Goal: Task Accomplishment & Management: Complete application form

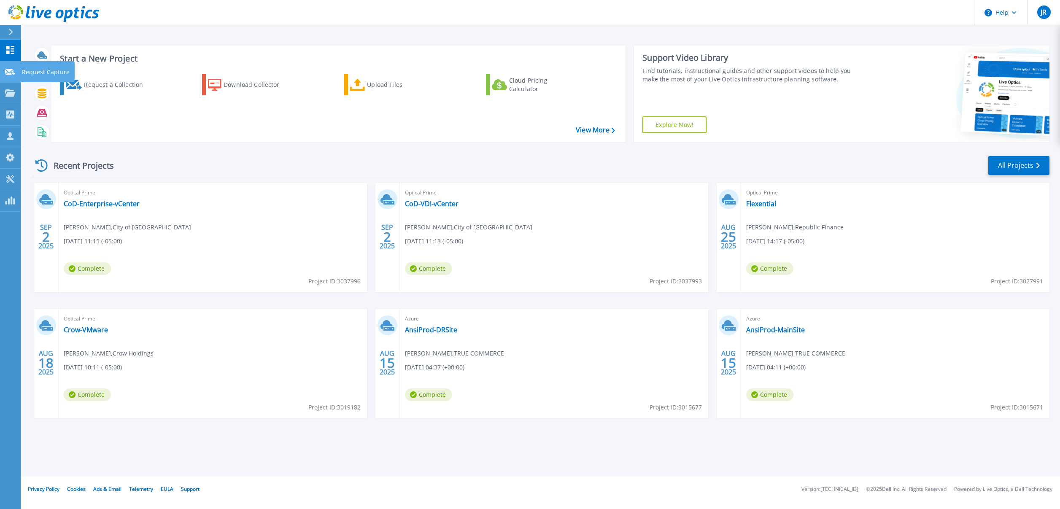
click at [37, 69] on p "Request Capture" at bounding box center [46, 72] width 48 height 22
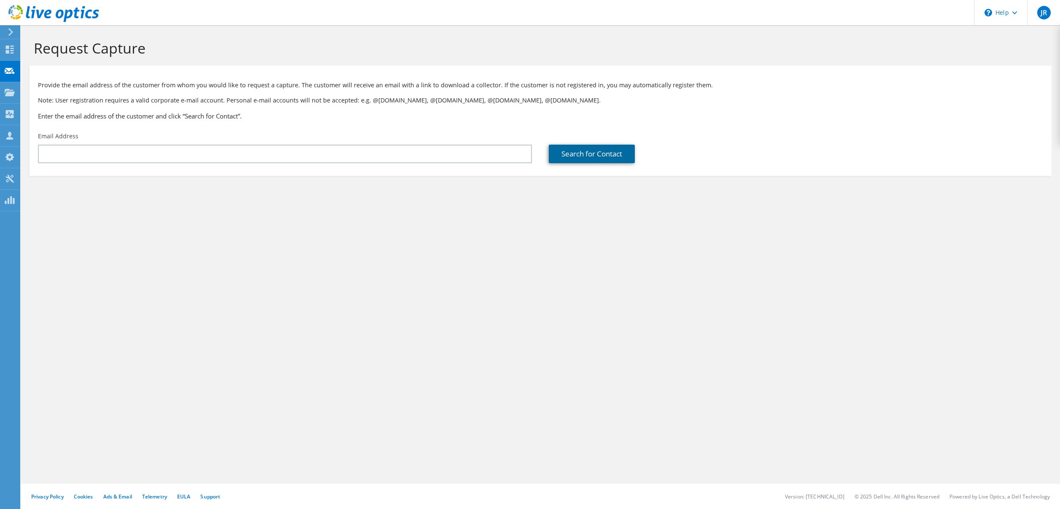
click at [577, 154] on link "Search for Contact" at bounding box center [592, 154] width 86 height 19
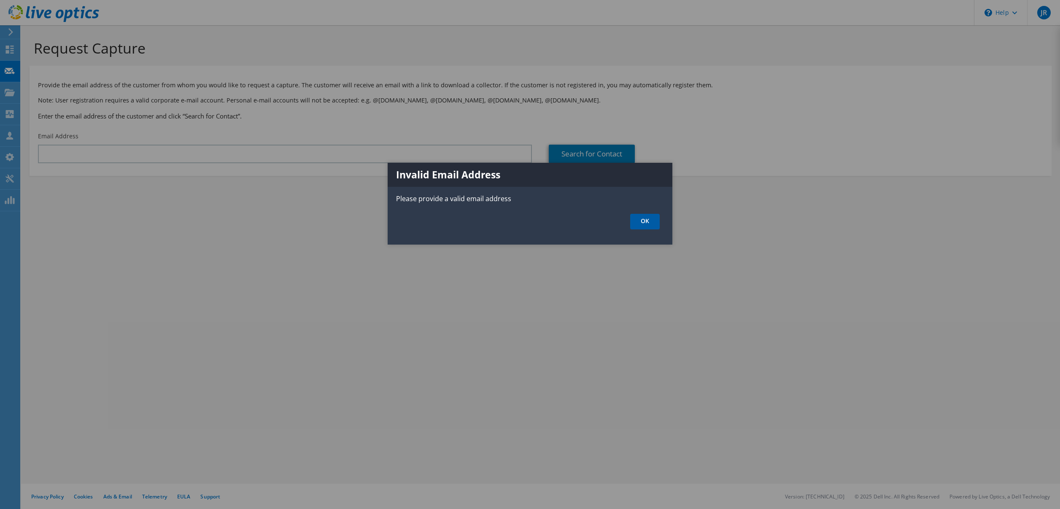
click at [648, 225] on link "OK" at bounding box center [645, 222] width 30 height 16
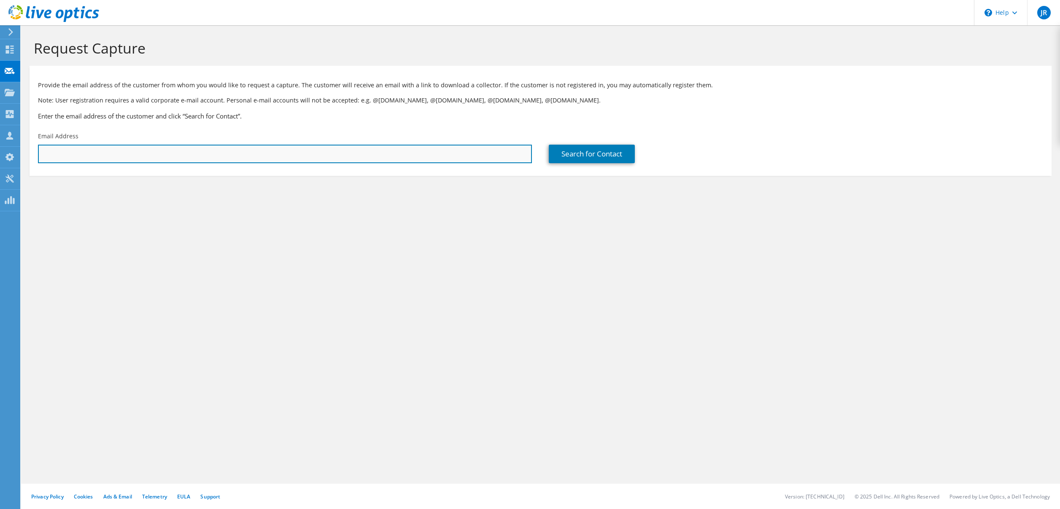
click at [90, 158] on input "text" at bounding box center [285, 154] width 494 height 19
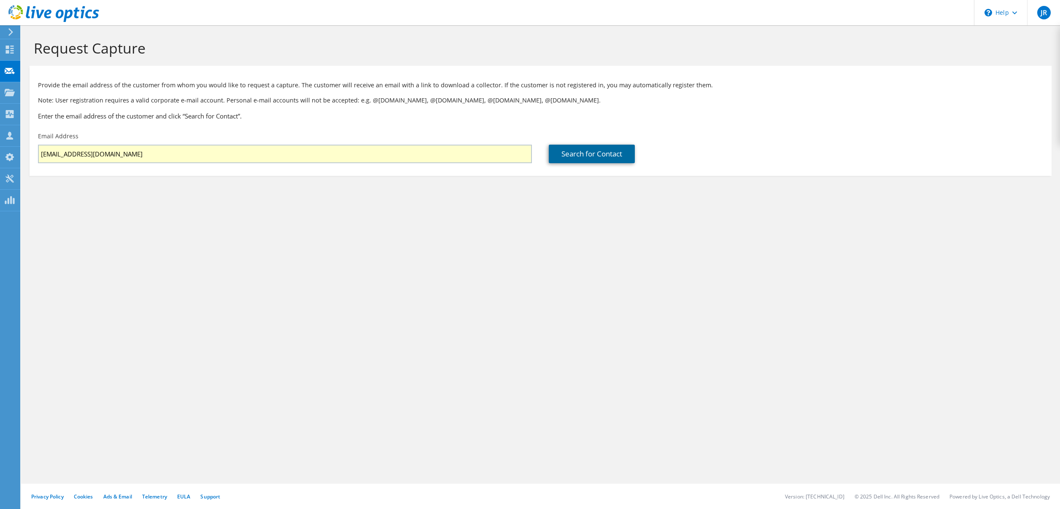
click at [599, 146] on link "Search for Contact" at bounding box center [592, 154] width 86 height 19
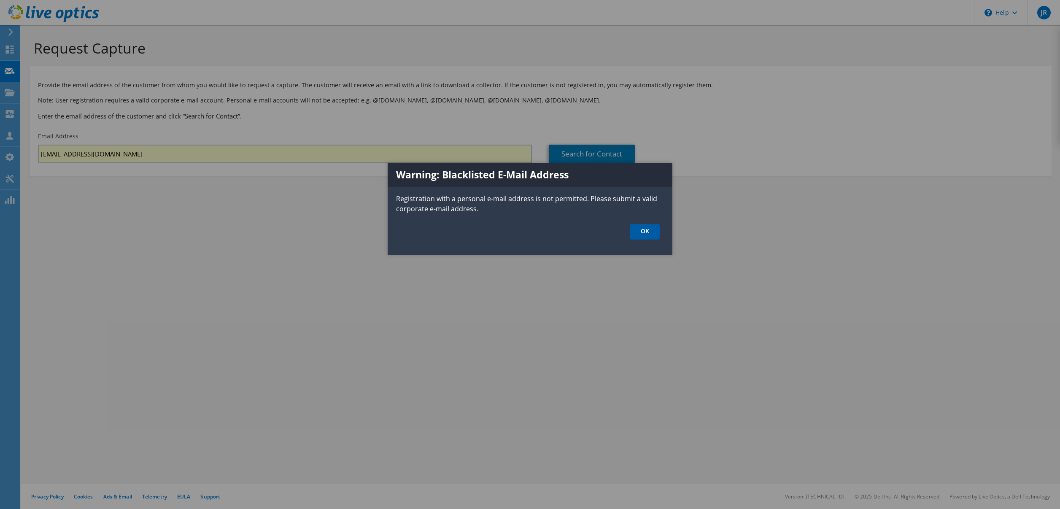
click at [644, 234] on link "OK" at bounding box center [645, 232] width 30 height 16
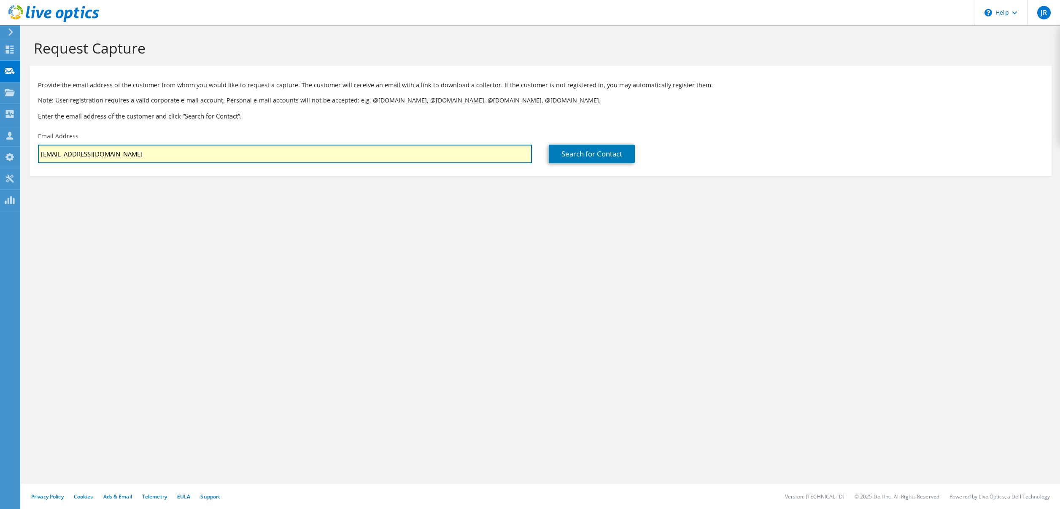
click at [67, 156] on input "jricker01@gmail.com" at bounding box center [285, 154] width 494 height 19
drag, startPoint x: 111, startPoint y: 158, endPoint x: 24, endPoint y: 152, distance: 87.5
click at [24, 152] on section "Request Capture Provide the email address of the customer from whom you would l…" at bounding box center [540, 121] width 1039 height 193
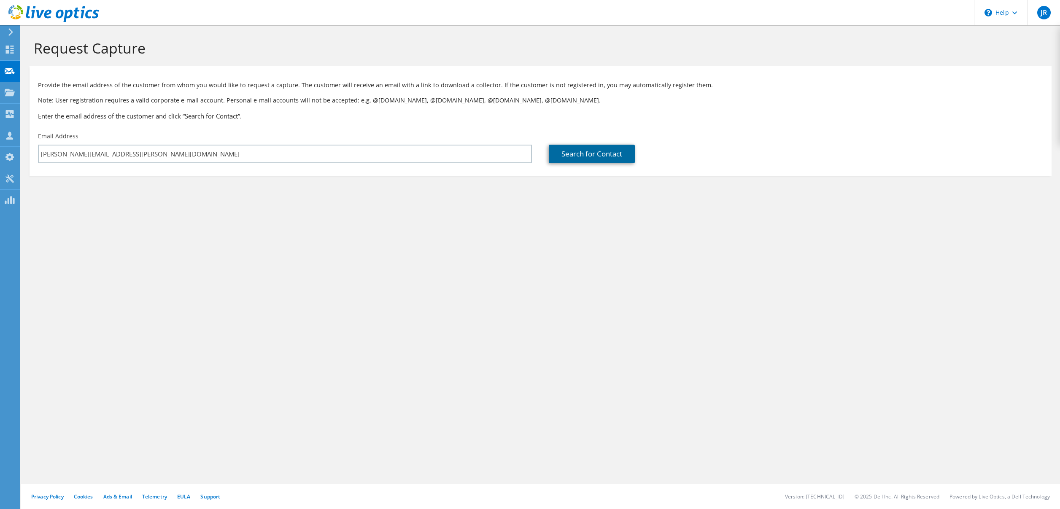
click at [570, 152] on link "Search for Contact" at bounding box center [592, 154] width 86 height 19
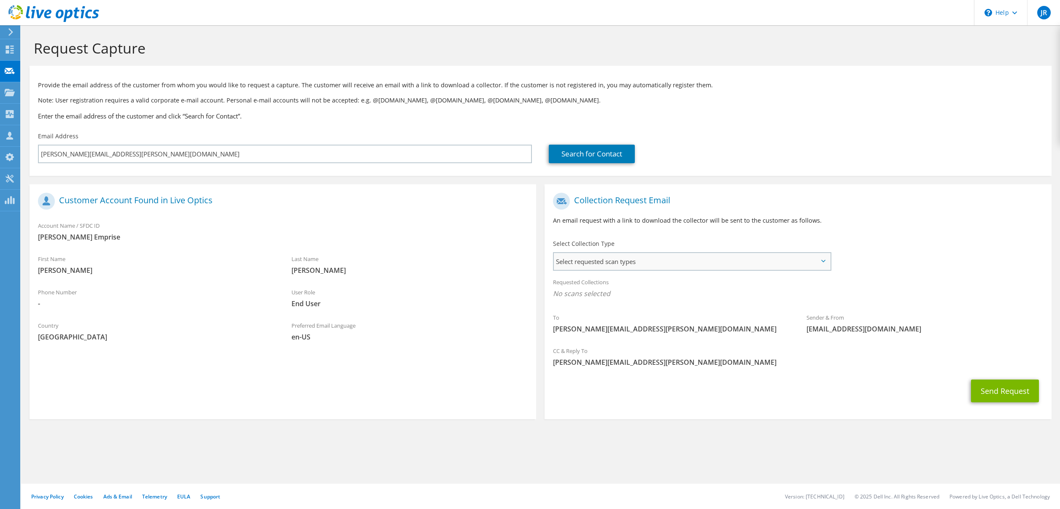
click at [687, 268] on span "Select requested scan types" at bounding box center [692, 261] width 276 height 17
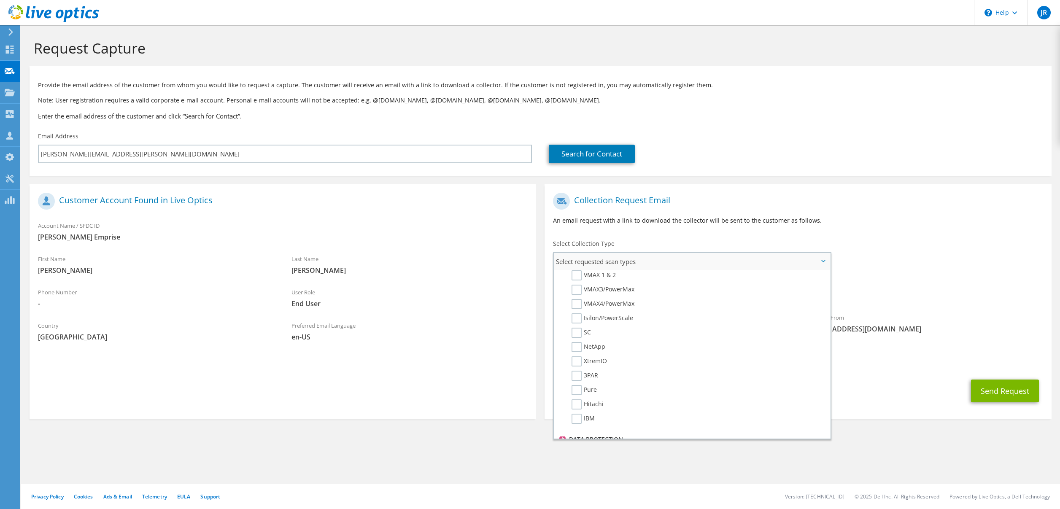
scroll to position [207, 0]
click at [576, 386] on label "Pure" at bounding box center [584, 385] width 25 height 10
click at [0, 0] on input "Pure" at bounding box center [0, 0] width 0 height 0
click at [887, 251] on div "To jonathan@ricker.cloud Sender & From liveoptics@liveoptics.com" at bounding box center [798, 267] width 507 height 156
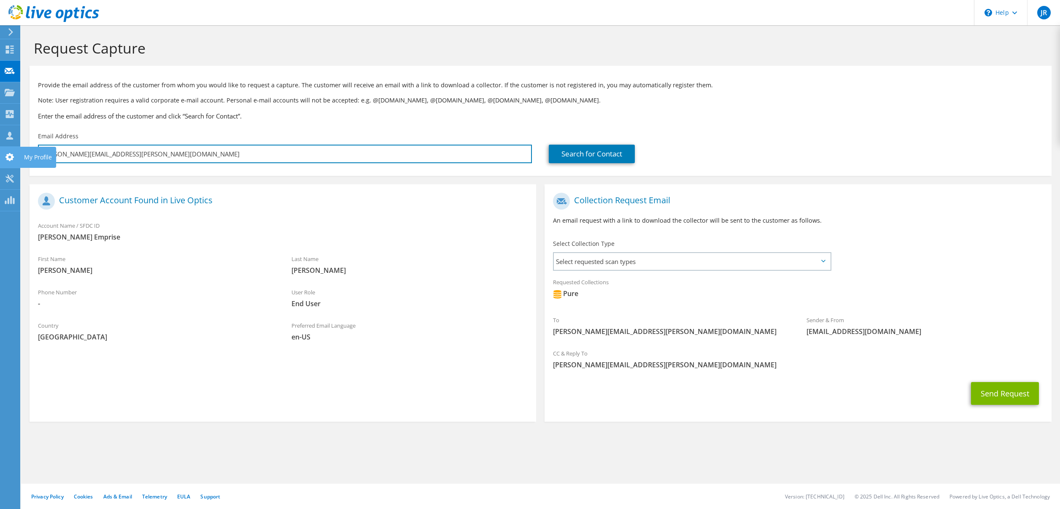
drag, startPoint x: 126, startPoint y: 155, endPoint x: 20, endPoint y: 149, distance: 105.6
click at [20, 149] on div "JR Partner Team Member John Ricker Jon.ricker@flexential.com Flexential My Prof…" at bounding box center [530, 254] width 1060 height 509
paste input "eff.glass@amwins.com"
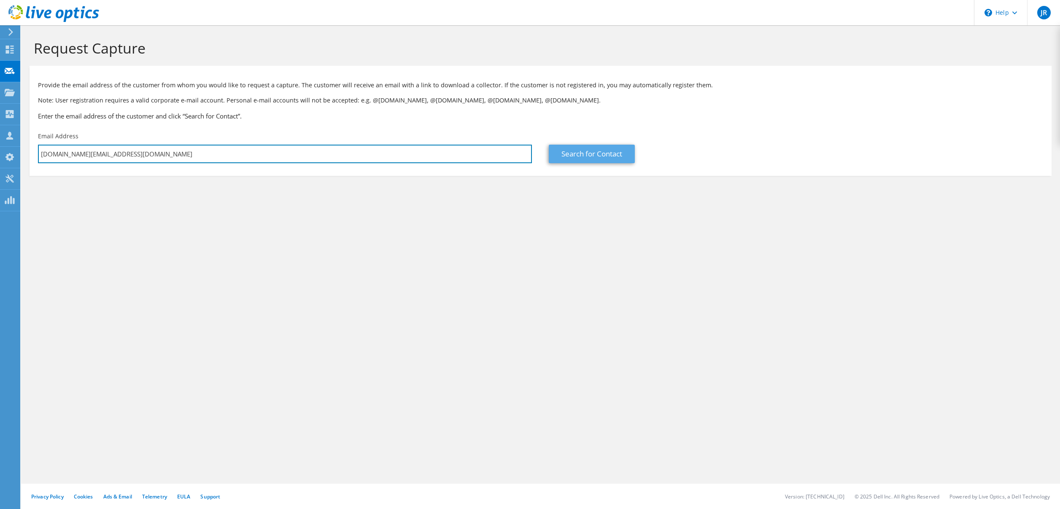
type input "jeff.glass@amwins.com"
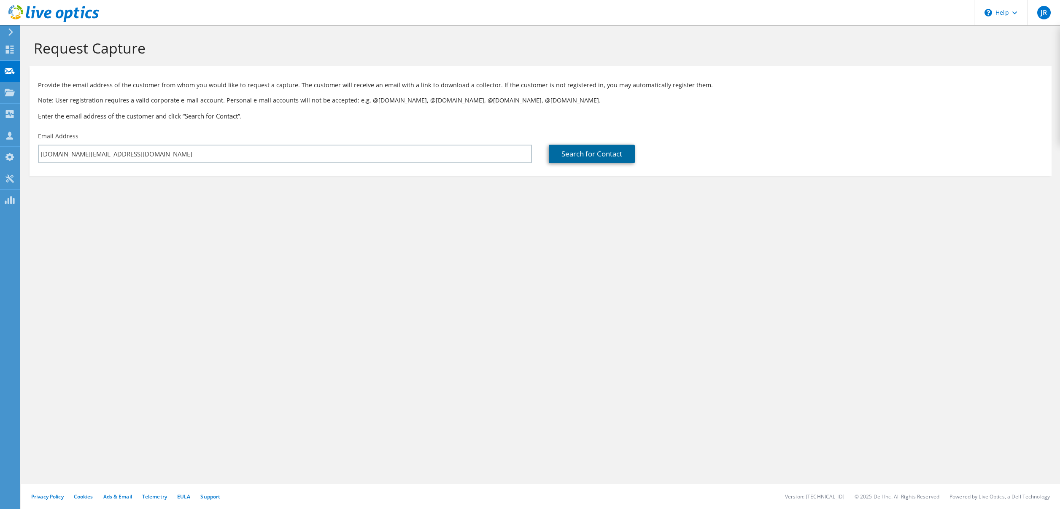
click at [598, 151] on link "Search for Contact" at bounding box center [592, 154] width 86 height 19
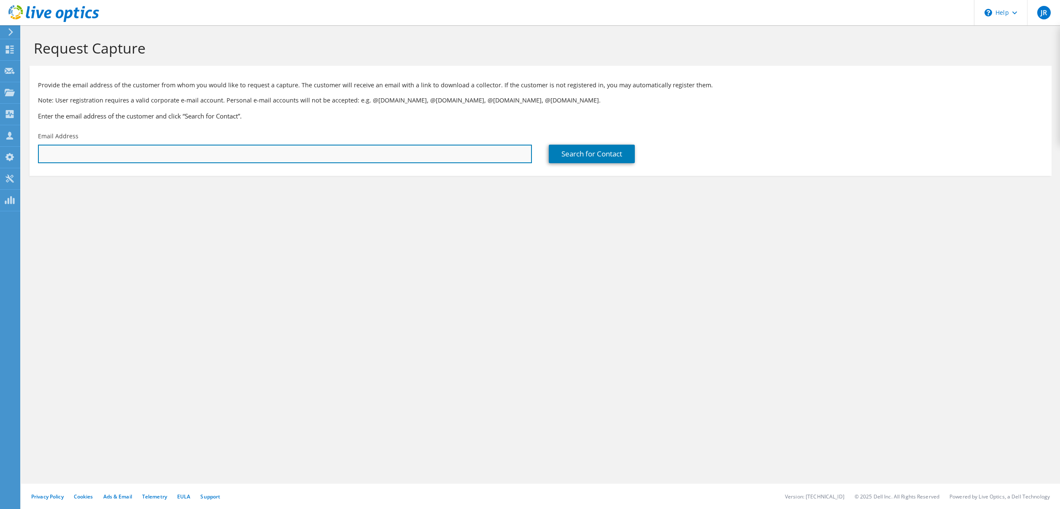
paste input "[DOMAIN_NAME][EMAIL_ADDRESS][DOMAIN_NAME]"
type input "[DOMAIN_NAME][EMAIL_ADDRESS][DOMAIN_NAME]"
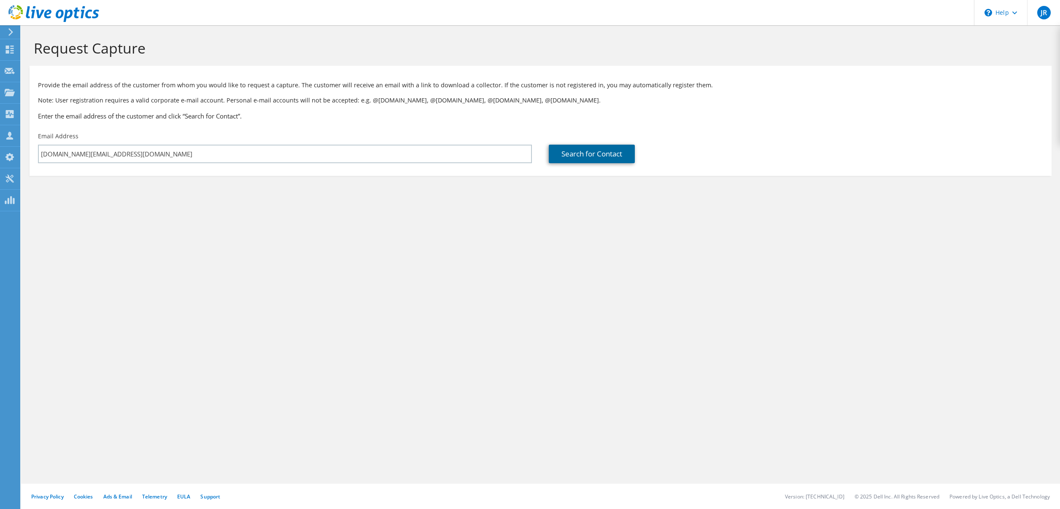
click at [576, 154] on link "Search for Contact" at bounding box center [592, 154] width 86 height 19
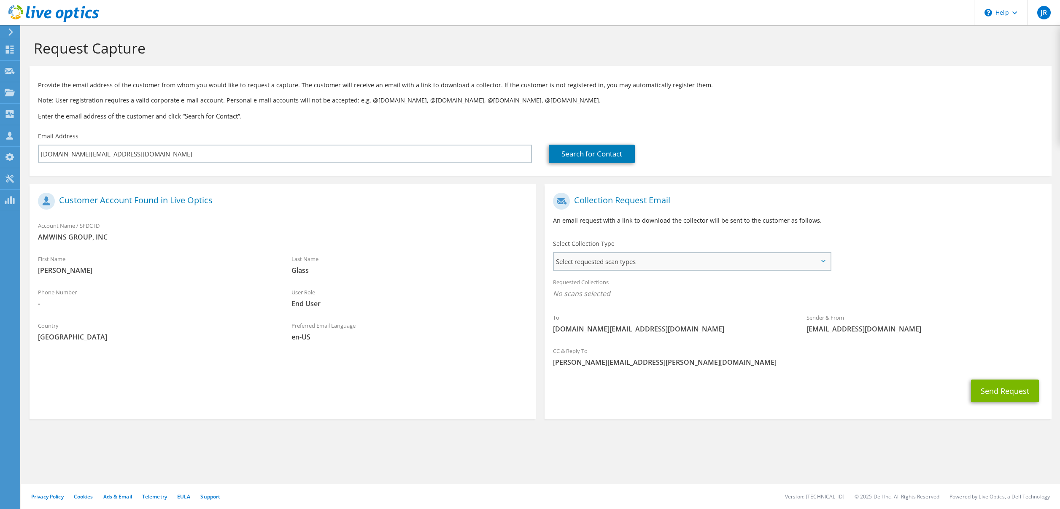
click at [628, 259] on span "Select requested scan types" at bounding box center [692, 261] width 276 height 17
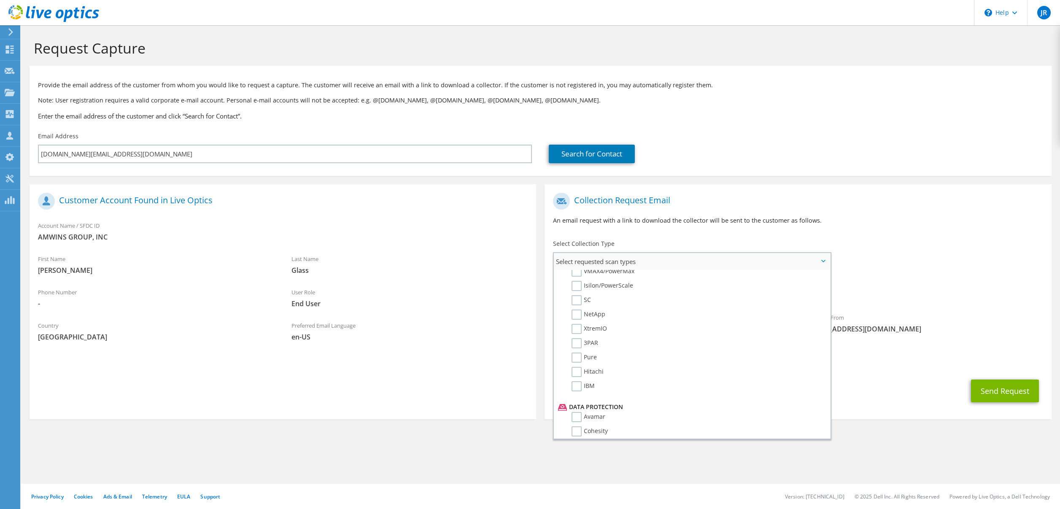
scroll to position [239, 0]
click at [578, 355] on label "Pure" at bounding box center [584, 353] width 25 height 10
click at [0, 0] on input "Pure" at bounding box center [0, 0] width 0 height 0
click at [577, 289] on label "SQL Server" at bounding box center [593, 290] width 43 height 10
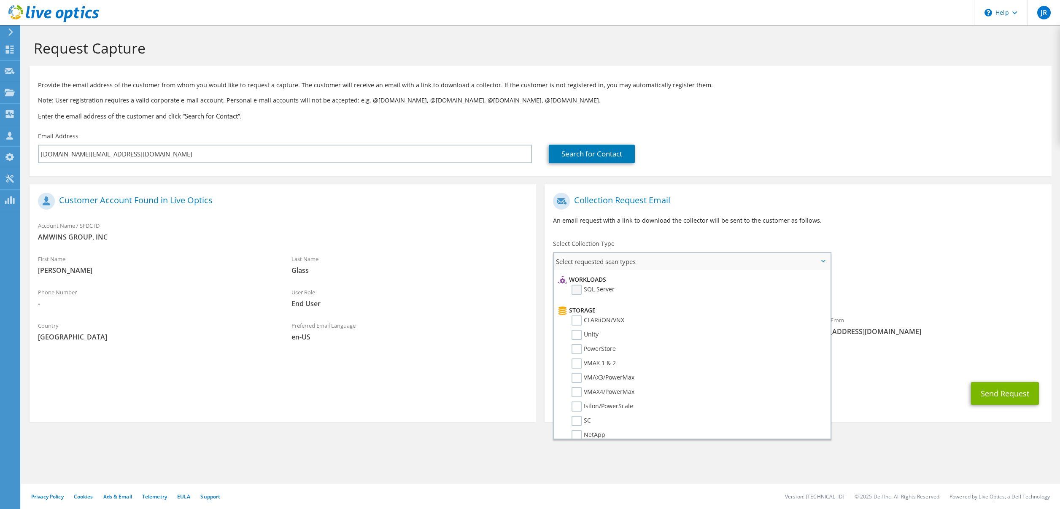
click at [0, 0] on input "SQL Server" at bounding box center [0, 0] width 0 height 0
click at [956, 242] on div "To jeff.glass@amwins.com Sender & From liveoptics@liveoptics.com" at bounding box center [798, 267] width 507 height 156
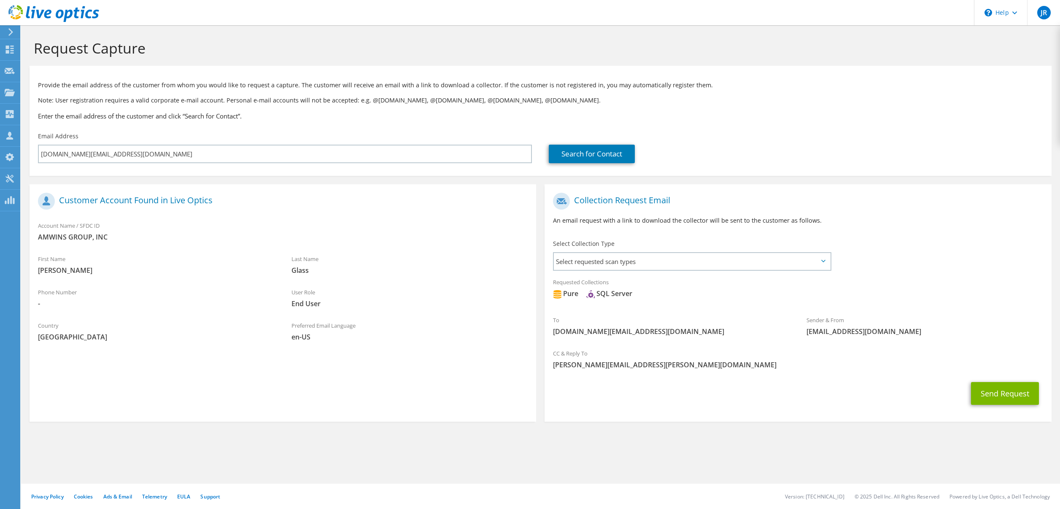
click at [823, 260] on icon at bounding box center [823, 261] width 4 height 3
click at [820, 260] on span "Select requested scan types" at bounding box center [692, 261] width 276 height 17
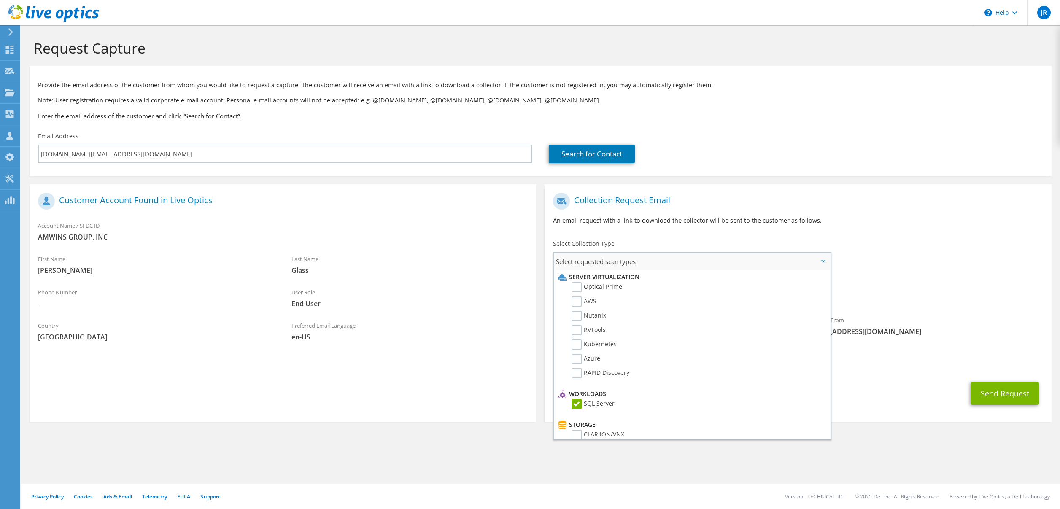
click at [579, 407] on label "SQL Server" at bounding box center [593, 404] width 43 height 10
click at [0, 0] on input "SQL Server" at bounding box center [0, 0] width 0 height 0
click at [885, 269] on div "To jeff.glass@amwins.com Sender & From liveoptics@liveoptics.com" at bounding box center [798, 267] width 507 height 156
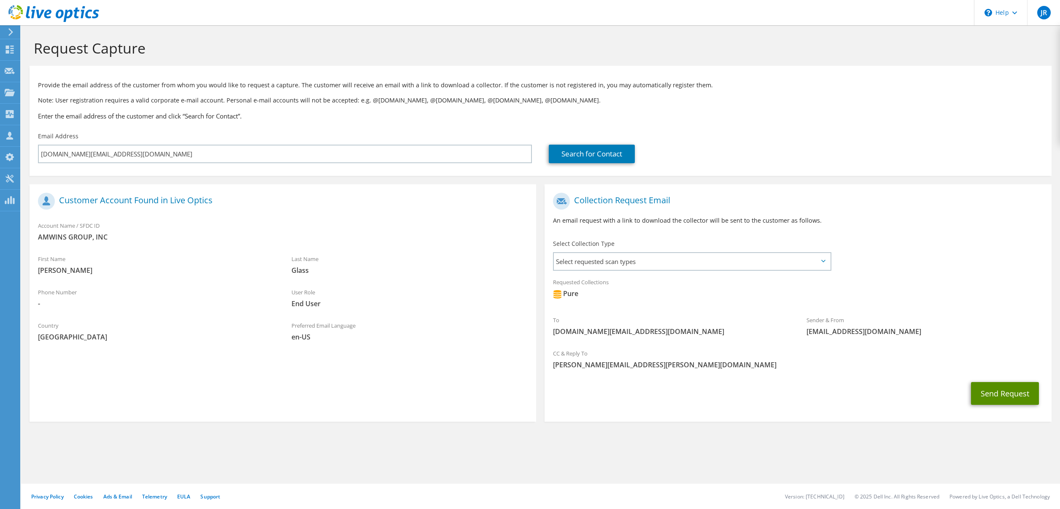
click at [1003, 394] on button "Send Request" at bounding box center [1005, 393] width 68 height 23
